Goal: Information Seeking & Learning: Understand process/instructions

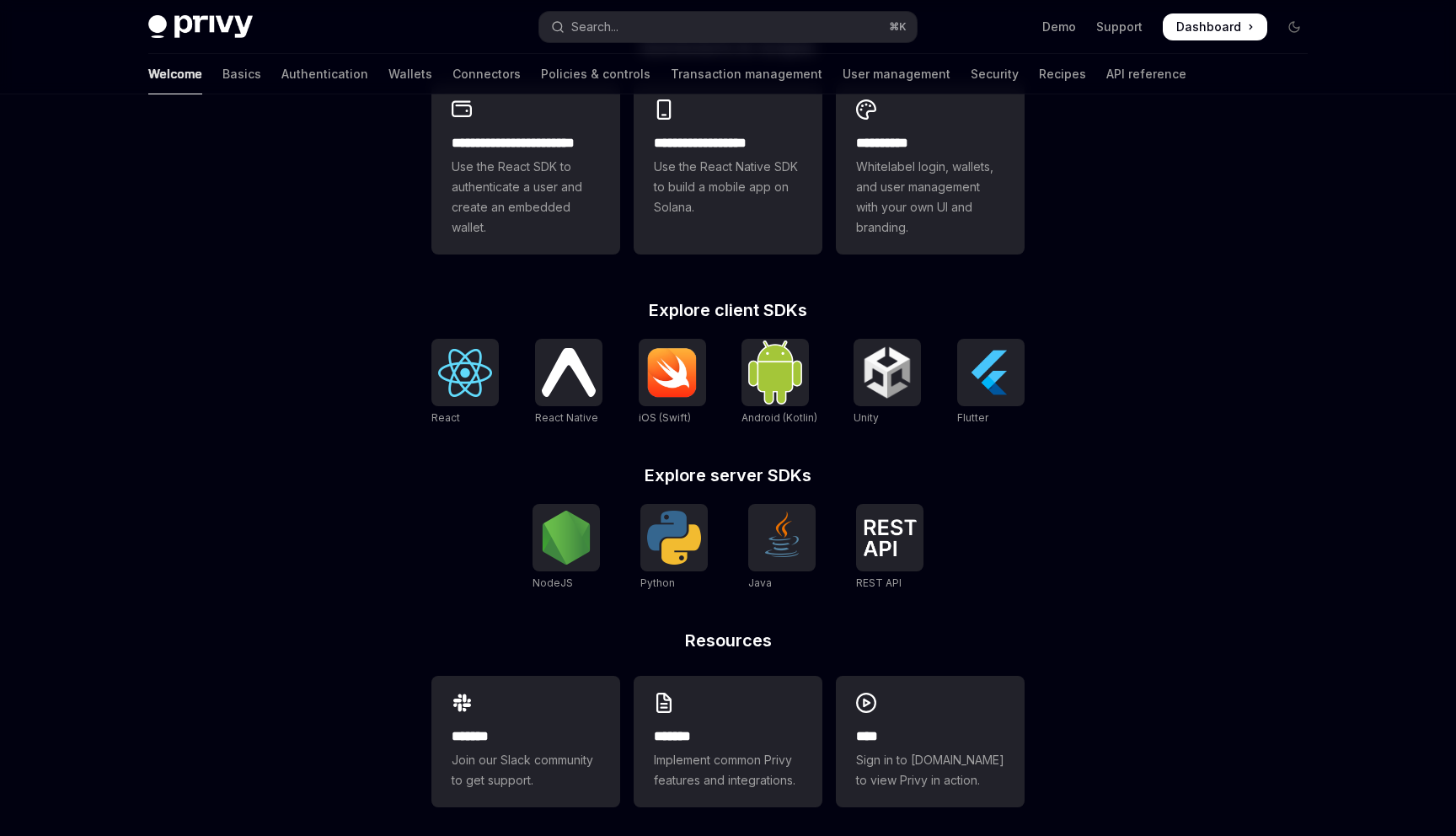
scroll to position [504, 0]
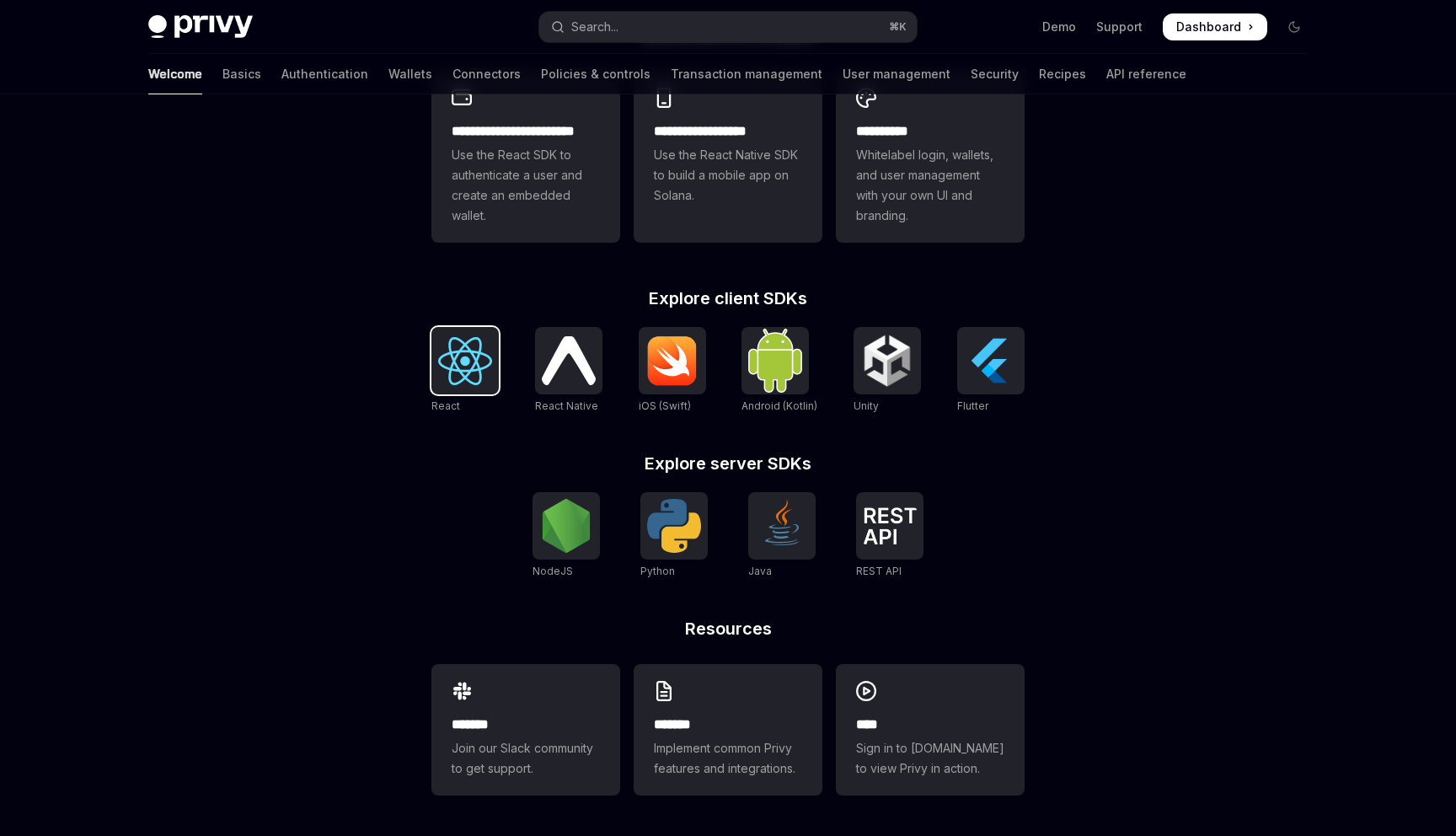
click at [443, 353] on img at bounding box center [465, 361] width 54 height 48
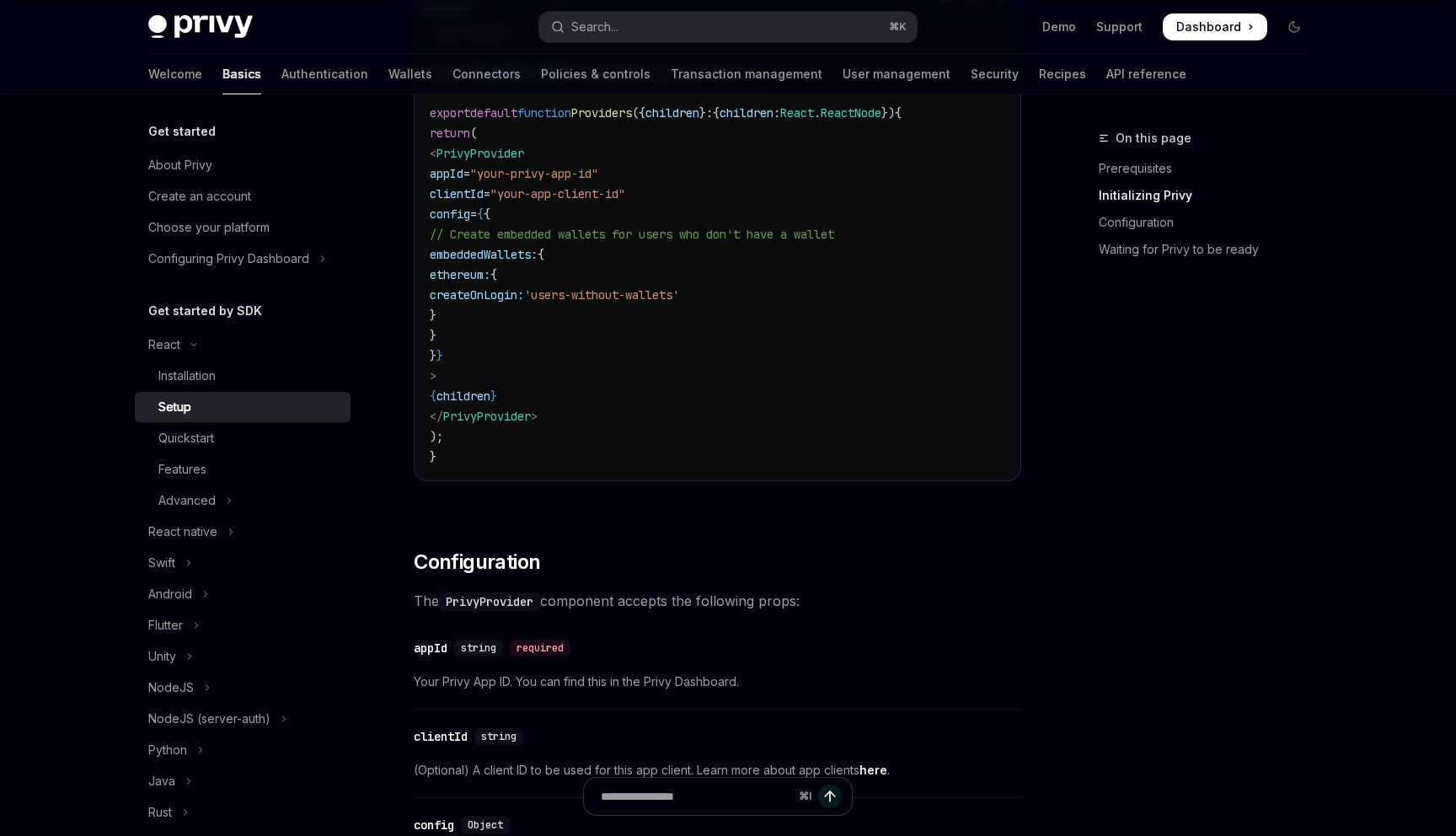
scroll to position [704, 0]
